Goal: Check status: Verify the current state of an ongoing process or item

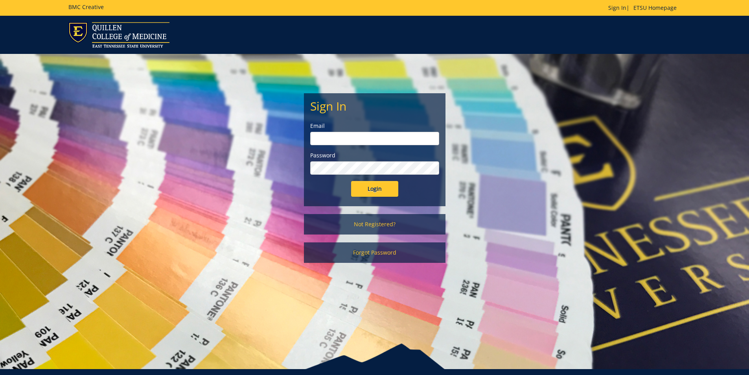
click at [385, 141] on input "email" at bounding box center [374, 138] width 129 height 13
type input "[EMAIL_ADDRESS][DOMAIN_NAME]"
click at [351, 181] on input "Login" at bounding box center [374, 189] width 47 height 16
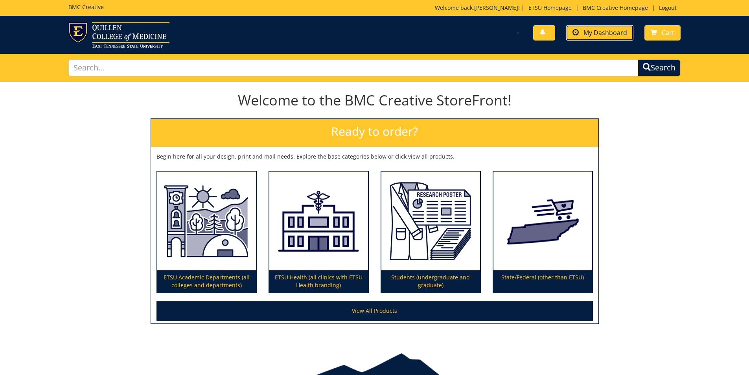
click at [599, 34] on span "My Dashboard" at bounding box center [605, 32] width 44 height 9
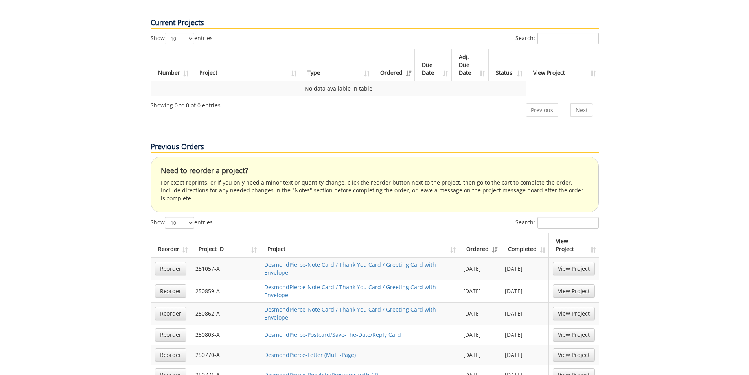
scroll to position [393, 0]
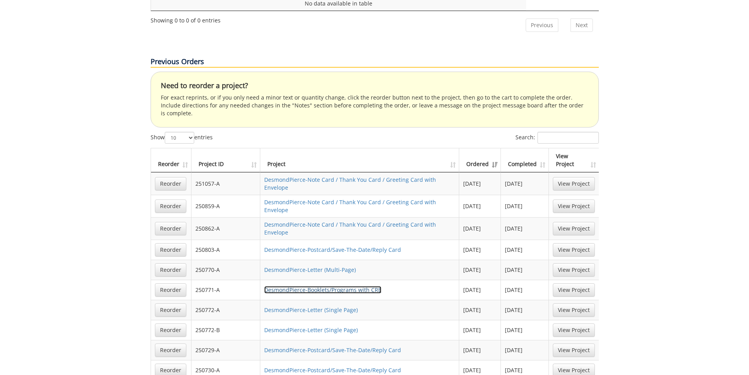
click at [347, 286] on link "DesmondPierce-Booklets/Programs with CRE" at bounding box center [322, 289] width 117 height 7
click at [571, 263] on link "View Project" at bounding box center [574, 269] width 42 height 13
click at [297, 266] on link "DesmondPierce-Letter (Multi-Page)" at bounding box center [310, 269] width 92 height 7
click at [376, 246] on link "DesmondPierce-Postcard/Save-The-Date/Reply Card" at bounding box center [332, 249] width 137 height 7
click at [362, 346] on link "DesmondPierce-Postcard/Save-The-Date/Reply Card" at bounding box center [332, 349] width 137 height 7
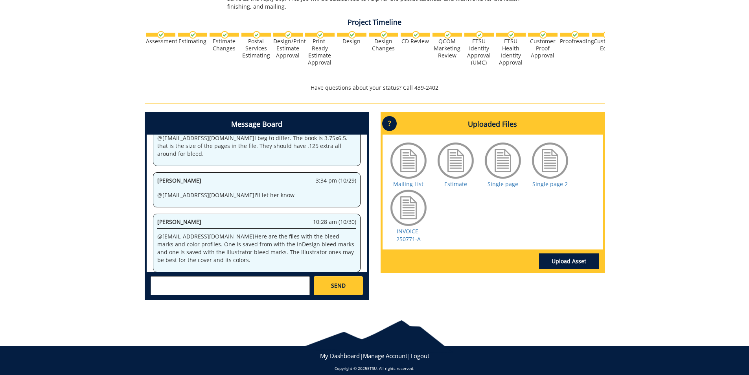
scroll to position [955, 0]
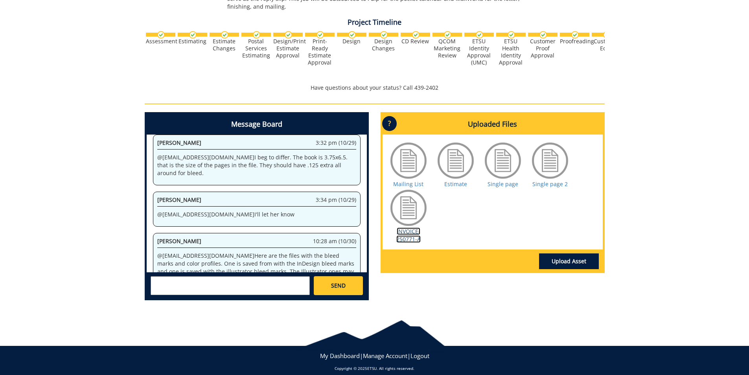
click at [413, 230] on link "INVOICE-250771-A" at bounding box center [408, 234] width 24 height 15
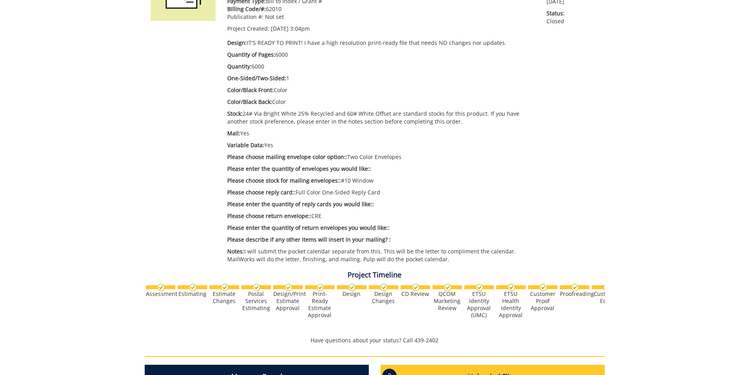
scroll to position [157, 0]
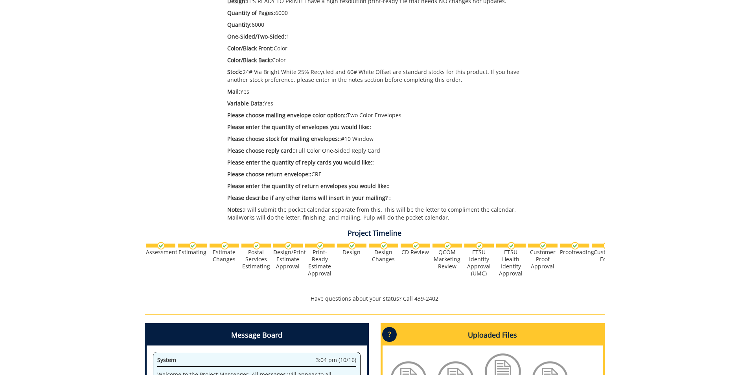
scroll to position [354, 0]
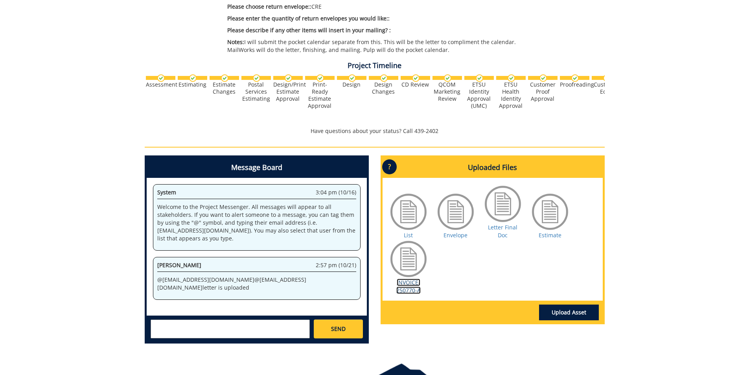
click at [410, 283] on link "INVOICE-250770-A" at bounding box center [408, 285] width 24 height 15
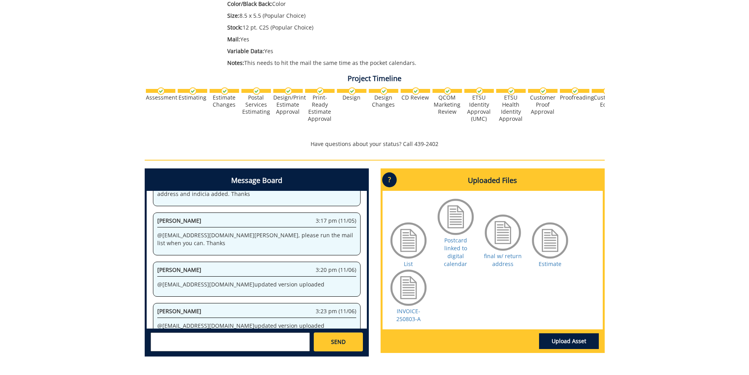
scroll to position [271, 0]
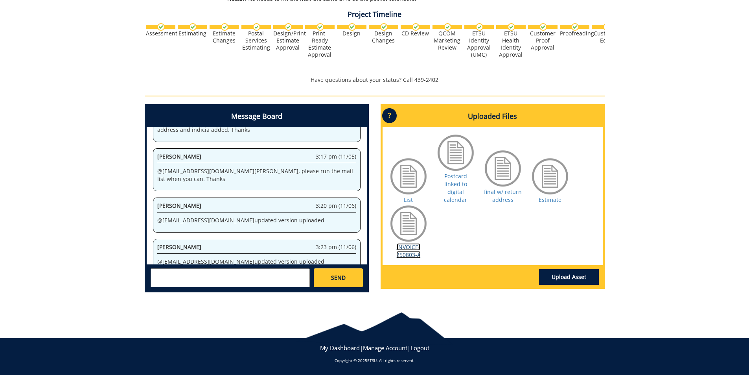
click at [407, 246] on link "INVOICE-250803-A" at bounding box center [408, 250] width 24 height 15
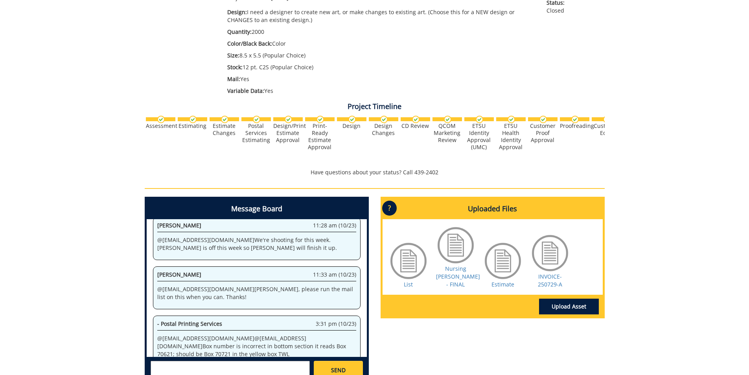
scroll to position [197, 0]
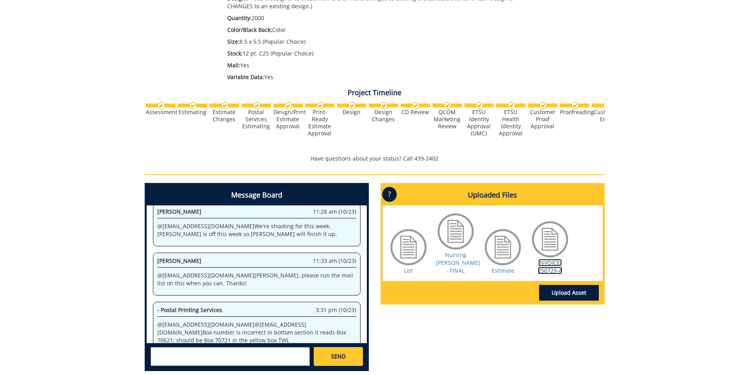
click at [541, 268] on link "INVOICE-250729-A" at bounding box center [550, 266] width 24 height 15
